Goal: Task Accomplishment & Management: Use online tool/utility

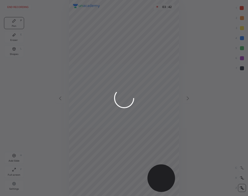
scroll to position [196, 168]
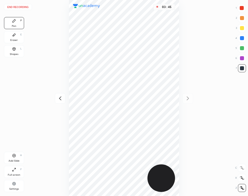
click at [25, 7] on button "End recording" at bounding box center [18, 7] width 28 height 6
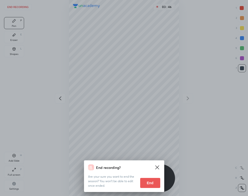
click at [151, 188] on button "End" at bounding box center [150, 183] width 20 height 10
click at [150, 186] on div "End recording? Are your sure you want to end the session? You won’t be able to …" at bounding box center [124, 98] width 248 height 196
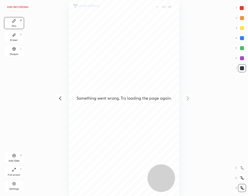
click at [24, 6] on button "End recording" at bounding box center [18, 7] width 28 height 6
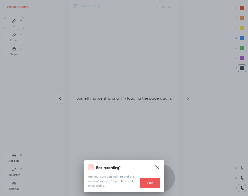
click at [149, 182] on button "End" at bounding box center [150, 183] width 20 height 10
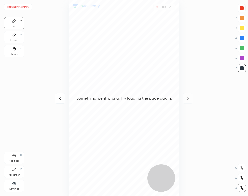
click at [20, 4] on div "End recording 1 2 3 4 5 6 7 R O A L C X Z Erase all C X Z Pen P Eraser E Shapes…" at bounding box center [124, 98] width 248 height 196
click at [28, 7] on button "End recording" at bounding box center [18, 7] width 28 height 6
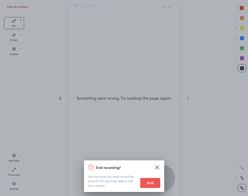
click at [147, 180] on button "End" at bounding box center [150, 183] width 20 height 10
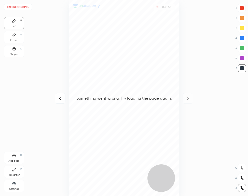
click at [26, 6] on button "End recording" at bounding box center [18, 7] width 28 height 6
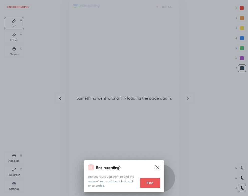
click at [145, 180] on button "End" at bounding box center [150, 183] width 20 height 10
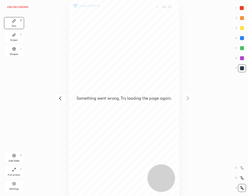
click at [148, 183] on div "Something went wrong, Try loading the page again." at bounding box center [124, 98] width 111 height 196
click at [24, 6] on button "End recording" at bounding box center [18, 7] width 28 height 6
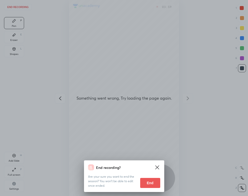
click at [150, 184] on button "End" at bounding box center [150, 183] width 20 height 10
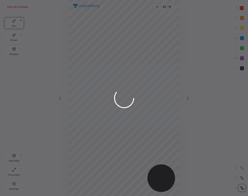
scroll to position [196, 168]
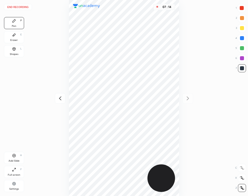
click at [25, 7] on button "End recording" at bounding box center [18, 7] width 28 height 6
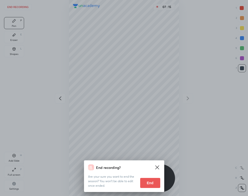
click at [151, 180] on button "End" at bounding box center [150, 183] width 20 height 10
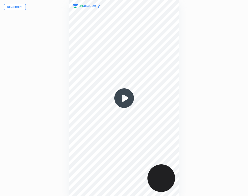
click at [125, 97] on img at bounding box center [124, 98] width 24 height 24
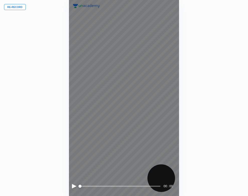
click at [74, 185] on div at bounding box center [74, 186] width 5 height 5
